Goal: Task Accomplishment & Management: Use online tool/utility

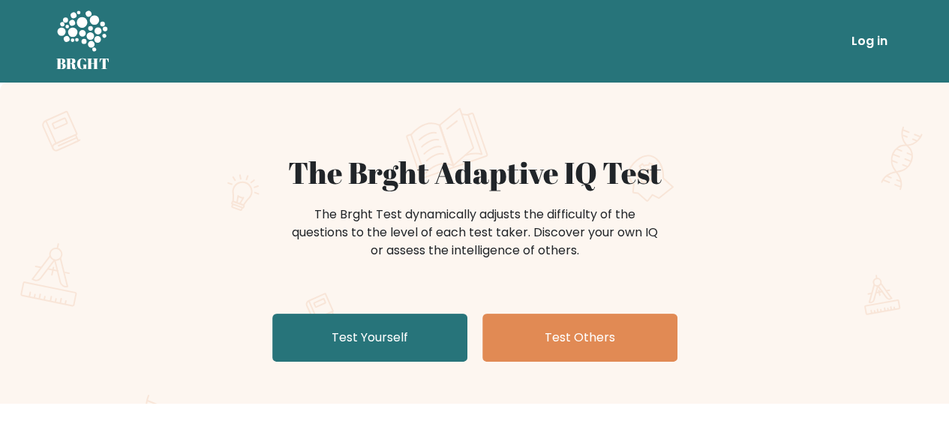
click at [875, 41] on link "Log in" at bounding box center [870, 41] width 48 height 30
click at [884, 44] on link "Log in" at bounding box center [870, 41] width 48 height 30
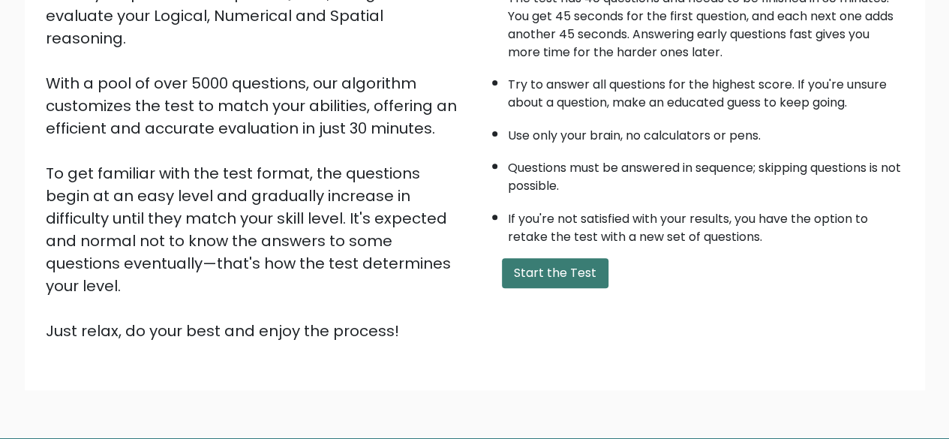
scroll to position [173, 0]
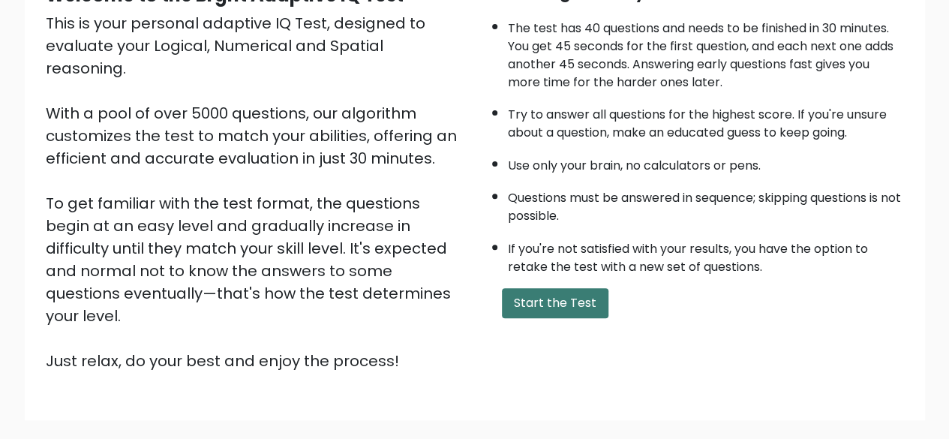
click at [564, 293] on button "Start the Test" at bounding box center [555, 303] width 107 height 30
click at [585, 308] on button "Start the Test" at bounding box center [555, 303] width 107 height 30
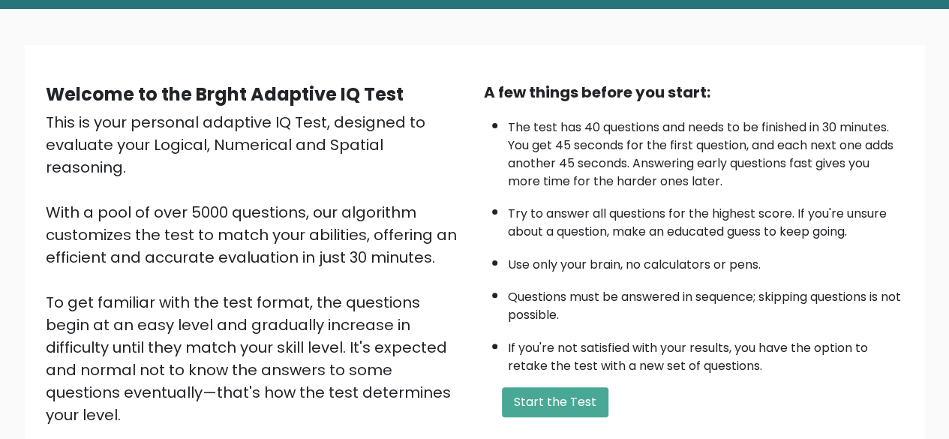
scroll to position [0, 0]
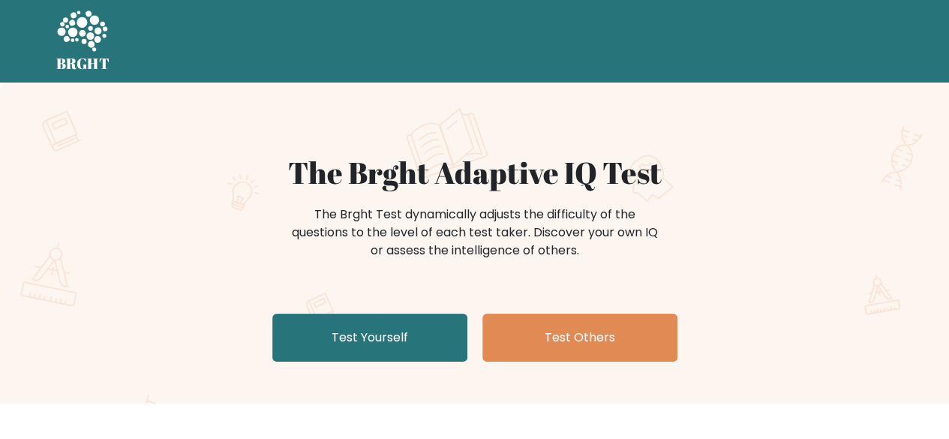
drag, startPoint x: 209, startPoint y: 29, endPoint x: 188, endPoint y: 55, distance: 33.5
drag, startPoint x: 188, startPoint y: 55, endPoint x: 81, endPoint y: 62, distance: 106.8
click at [561, 134] on div "The Brght Adaptive IQ Test The Brght Test dynamically adjusts the difficulty of…" at bounding box center [474, 243] width 949 height 321
click at [549, 139] on div "The Brght Adaptive IQ Test The Brght Test dynamically adjusts the difficulty of…" at bounding box center [474, 243] width 949 height 321
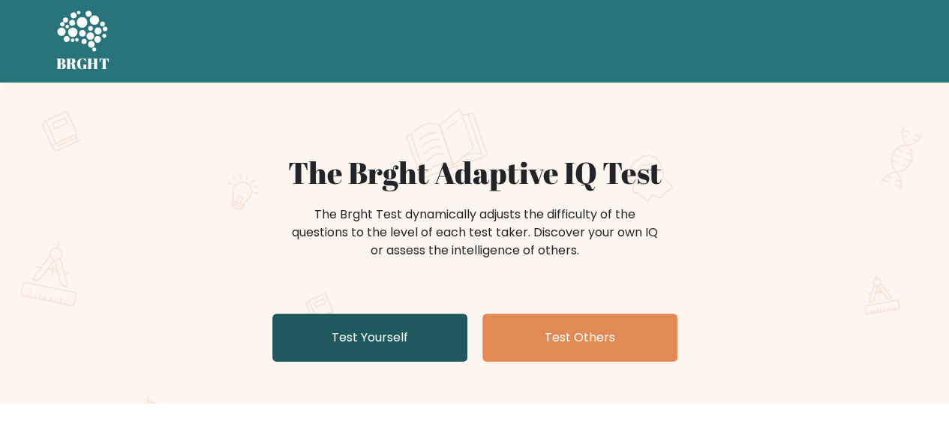
click at [349, 335] on link "Test Yourself" at bounding box center [369, 338] width 195 height 48
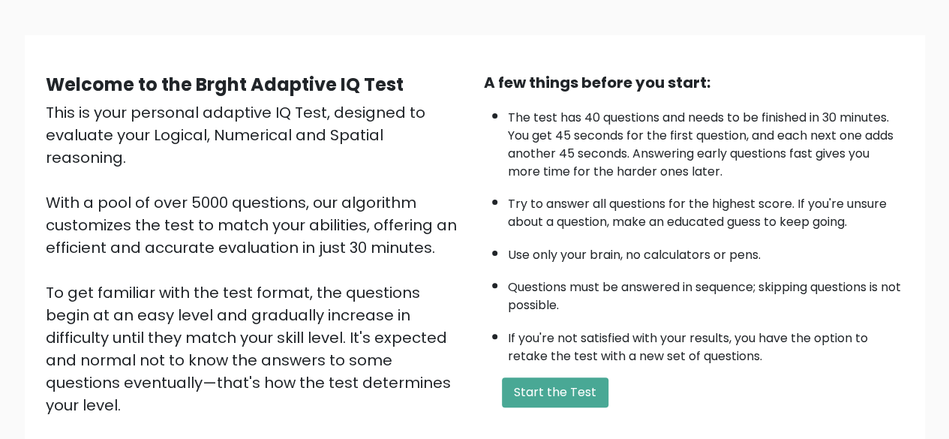
scroll to position [248, 0]
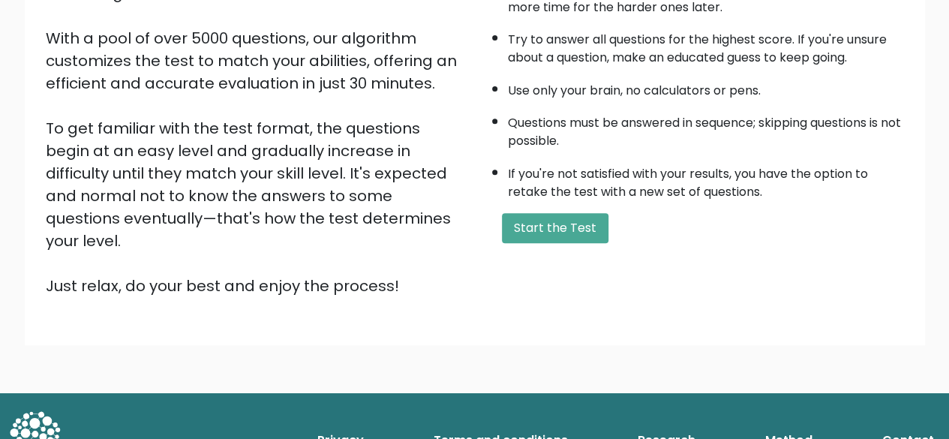
click at [563, 242] on div "A few things before you start: The test has 40 questions and needs to be finish…" at bounding box center [694, 102] width 438 height 390
click at [563, 224] on button "Start the Test" at bounding box center [555, 228] width 107 height 30
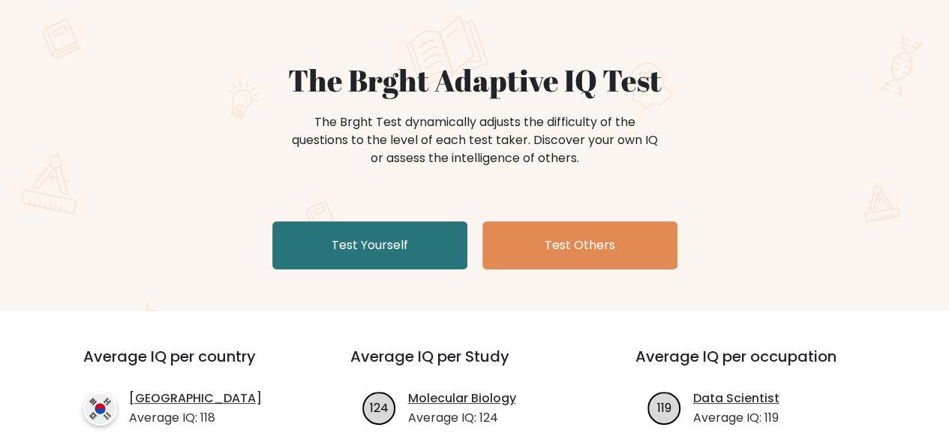
scroll to position [75, 0]
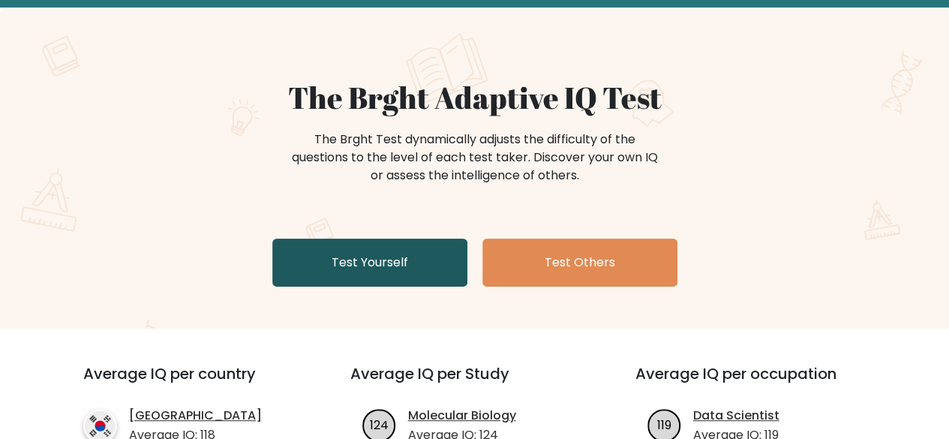
click at [300, 261] on link "Test Yourself" at bounding box center [369, 263] width 195 height 48
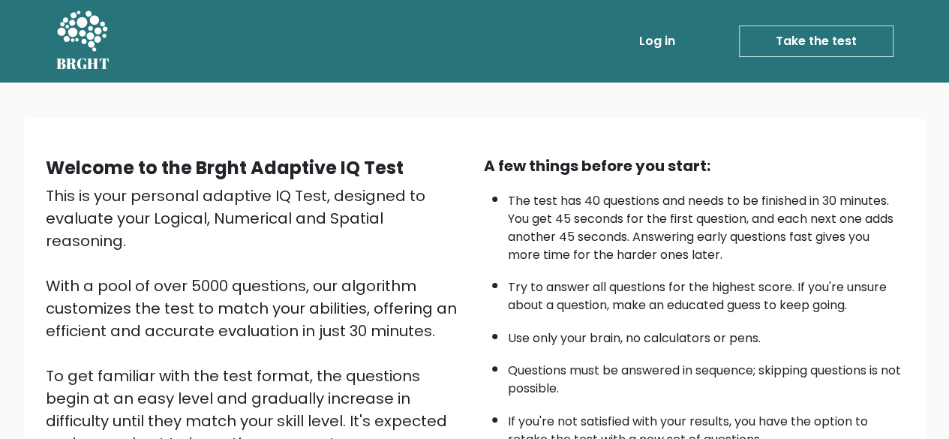
click at [777, 43] on link "Take the test" at bounding box center [816, 42] width 155 height 32
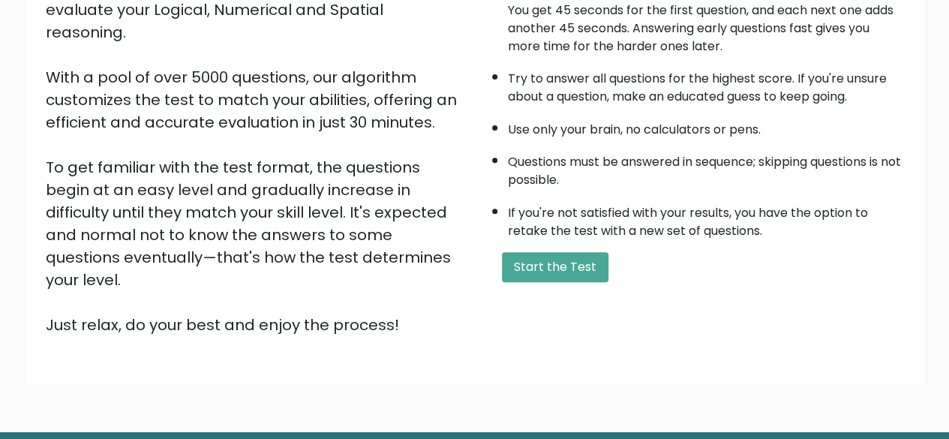
scroll to position [248, 0]
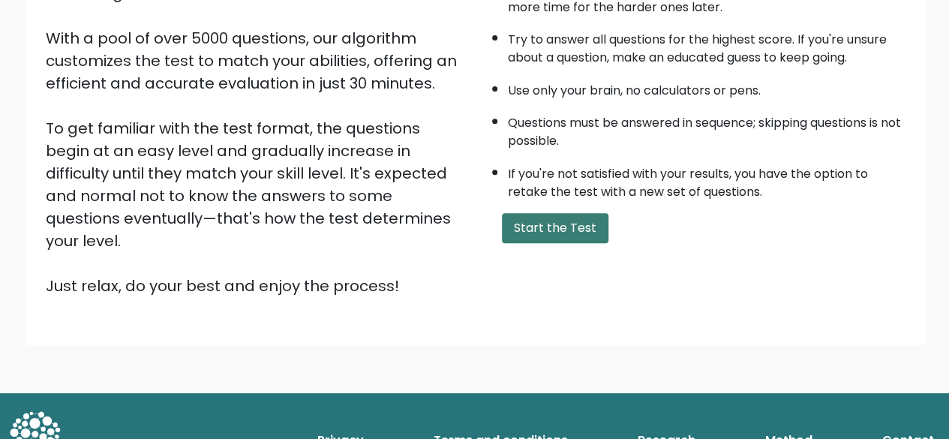
click at [596, 228] on button "Start the Test" at bounding box center [555, 228] width 107 height 30
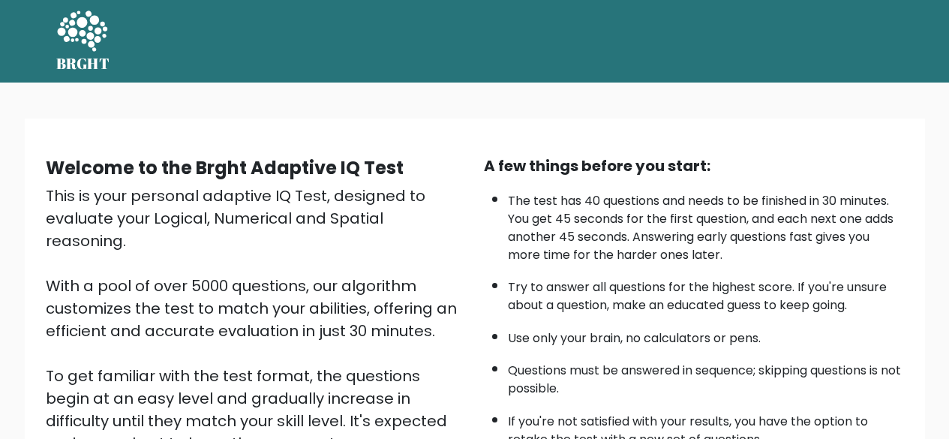
scroll to position [180, 0]
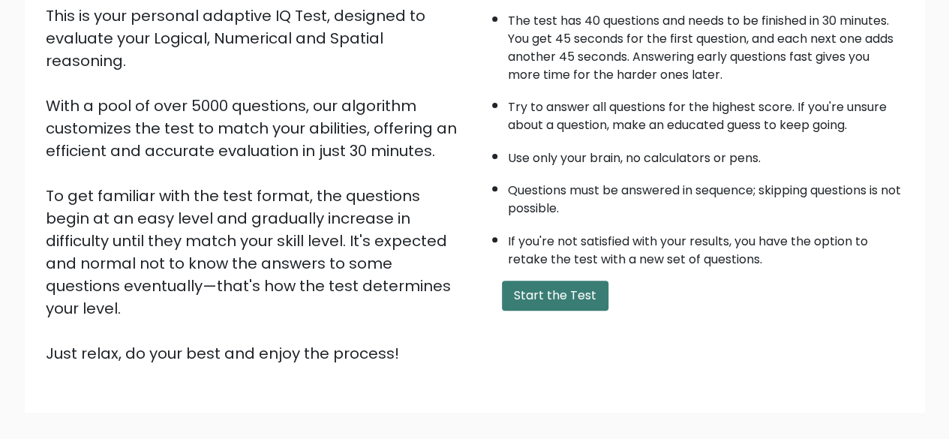
click at [557, 297] on button "Start the Test" at bounding box center [555, 296] width 107 height 30
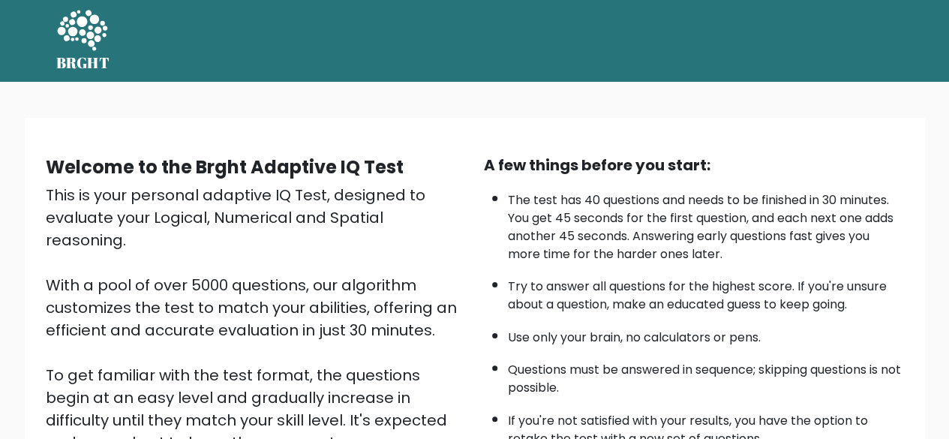
scroll to position [0, 0]
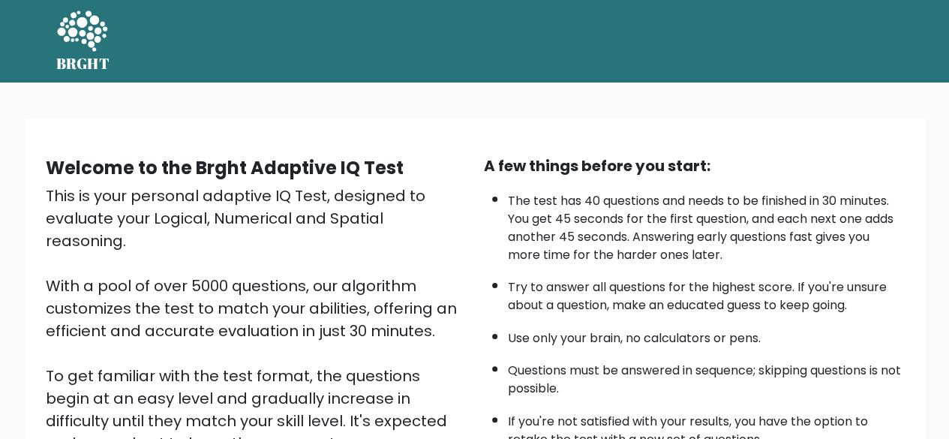
click at [41, 103] on div "Welcome to the Brght Adaptive IQ Test This is your personal adaptive IQ Test, d…" at bounding box center [474, 362] width 949 height 558
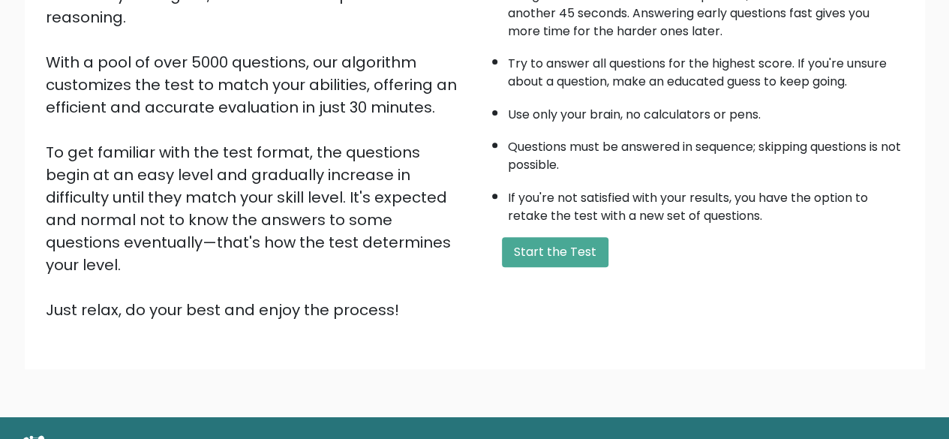
scroll to position [248, 0]
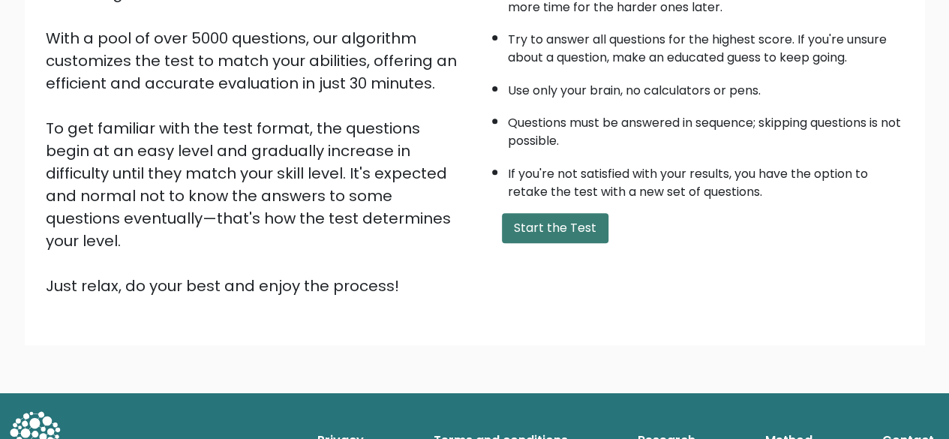
click at [525, 228] on button "Start the Test" at bounding box center [555, 228] width 107 height 30
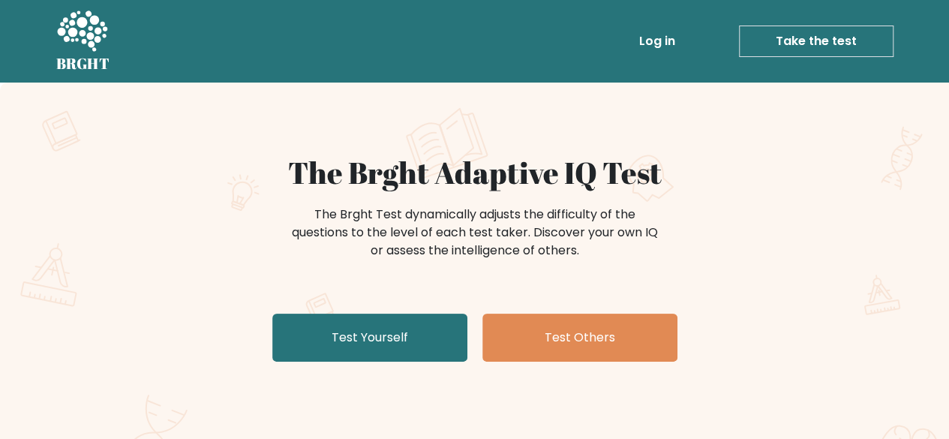
click at [53, 180] on div "The Brght Adaptive IQ Test The Brght Test dynamically adjusts the difficulty of…" at bounding box center [474, 315] width 949 height 464
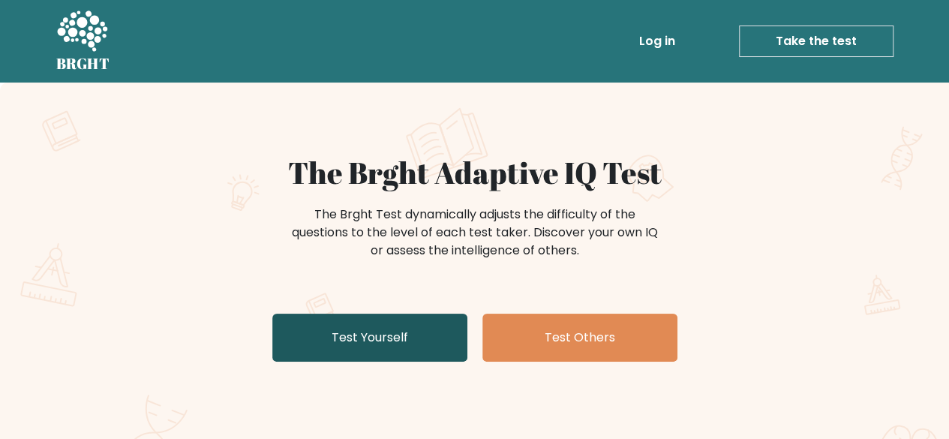
click at [407, 347] on link "Test Yourself" at bounding box center [369, 338] width 195 height 48
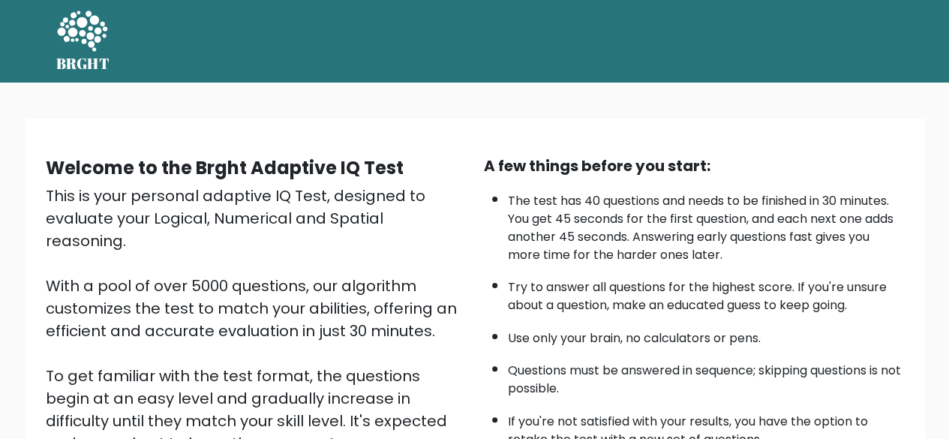
scroll to position [225, 0]
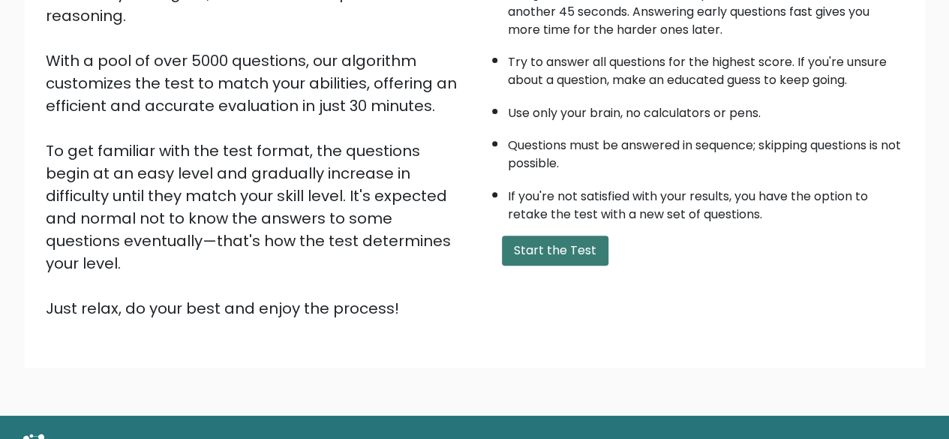
click at [564, 256] on button "Start the Test" at bounding box center [555, 251] width 107 height 30
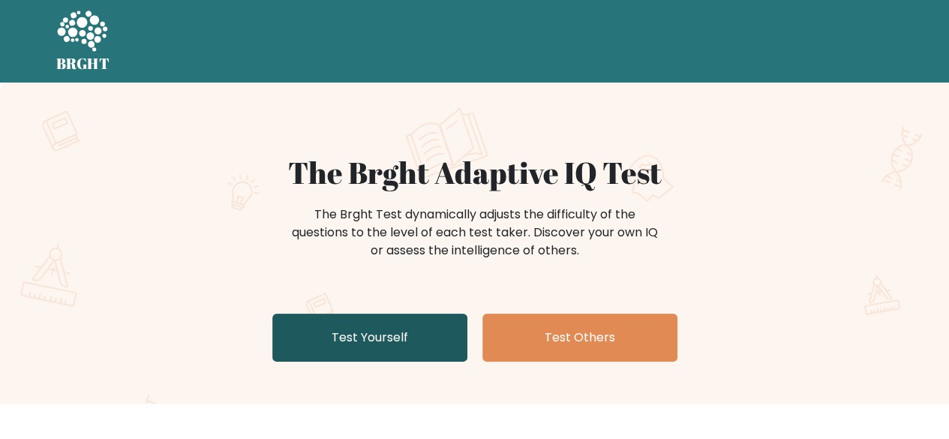
click at [408, 337] on link "Test Yourself" at bounding box center [369, 338] width 195 height 48
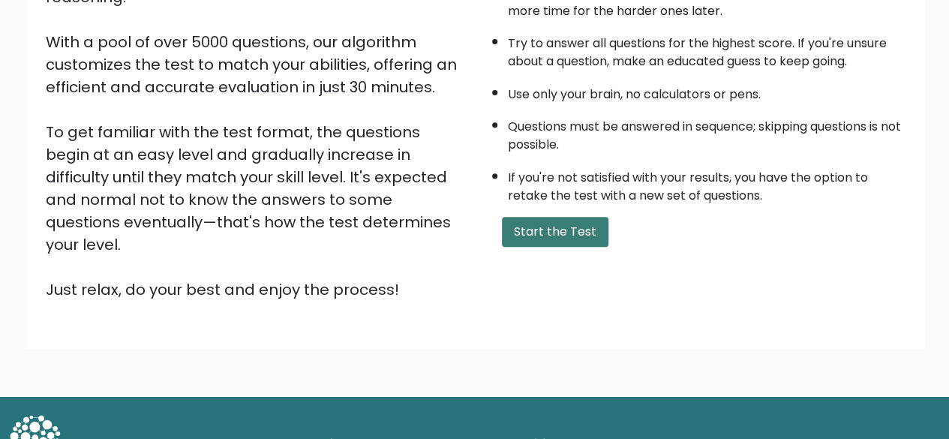
scroll to position [248, 0]
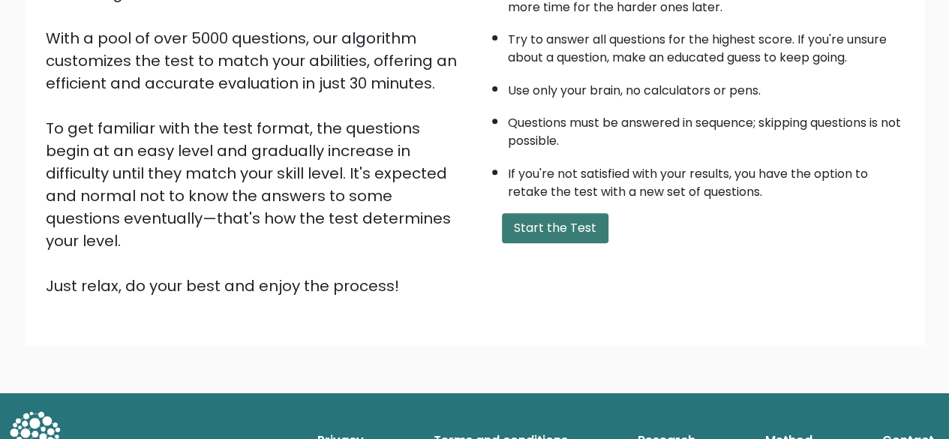
click at [522, 214] on button "Start the Test" at bounding box center [555, 228] width 107 height 30
